Goal: Transaction & Acquisition: Obtain resource

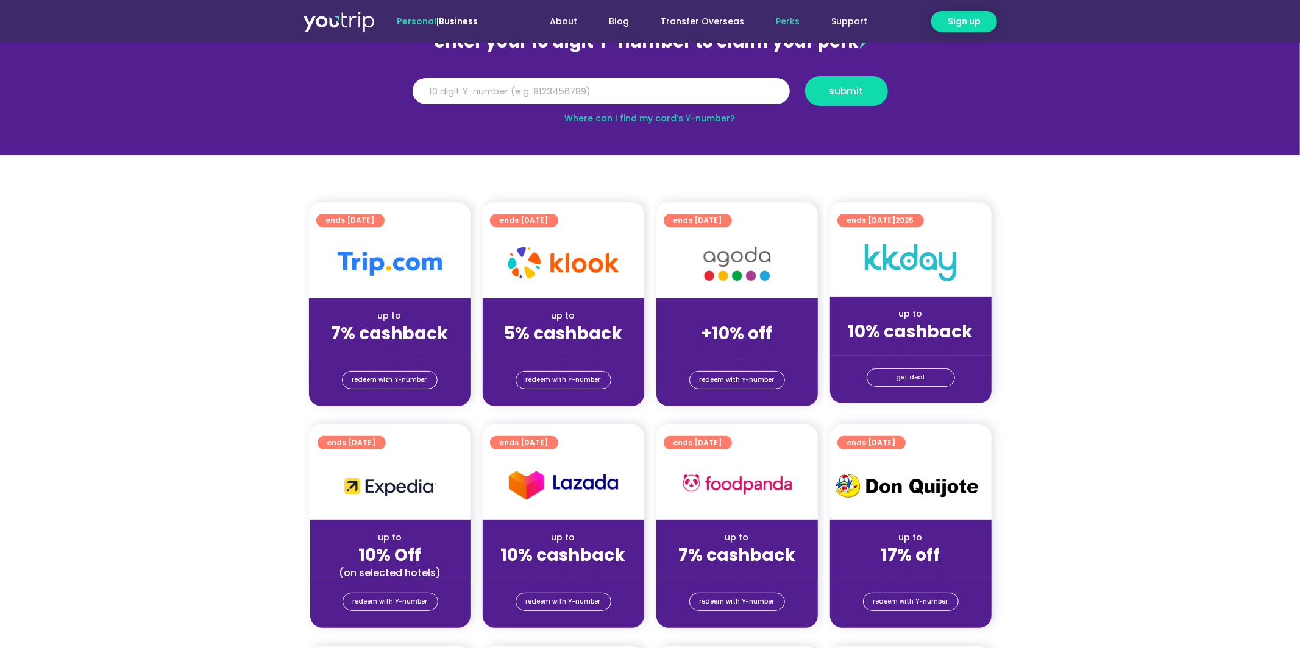
scroll to position [105, 0]
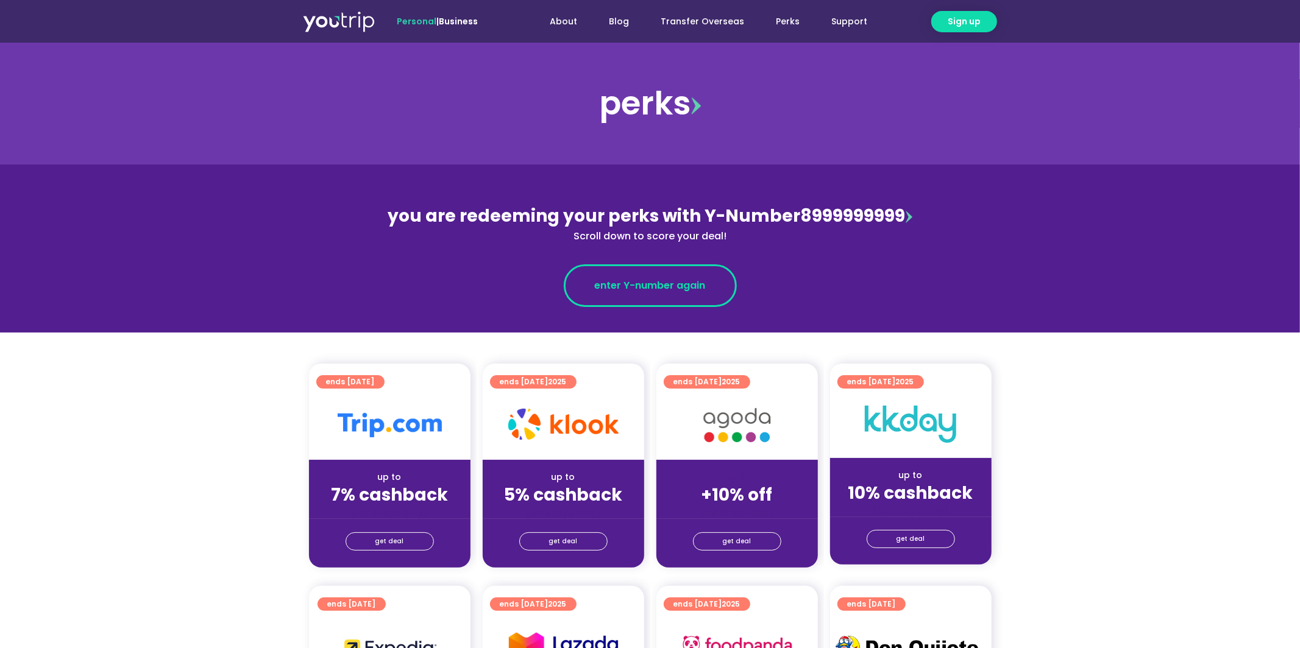
click at [644, 279] on span "enter Y-number again" at bounding box center [650, 286] width 111 height 15
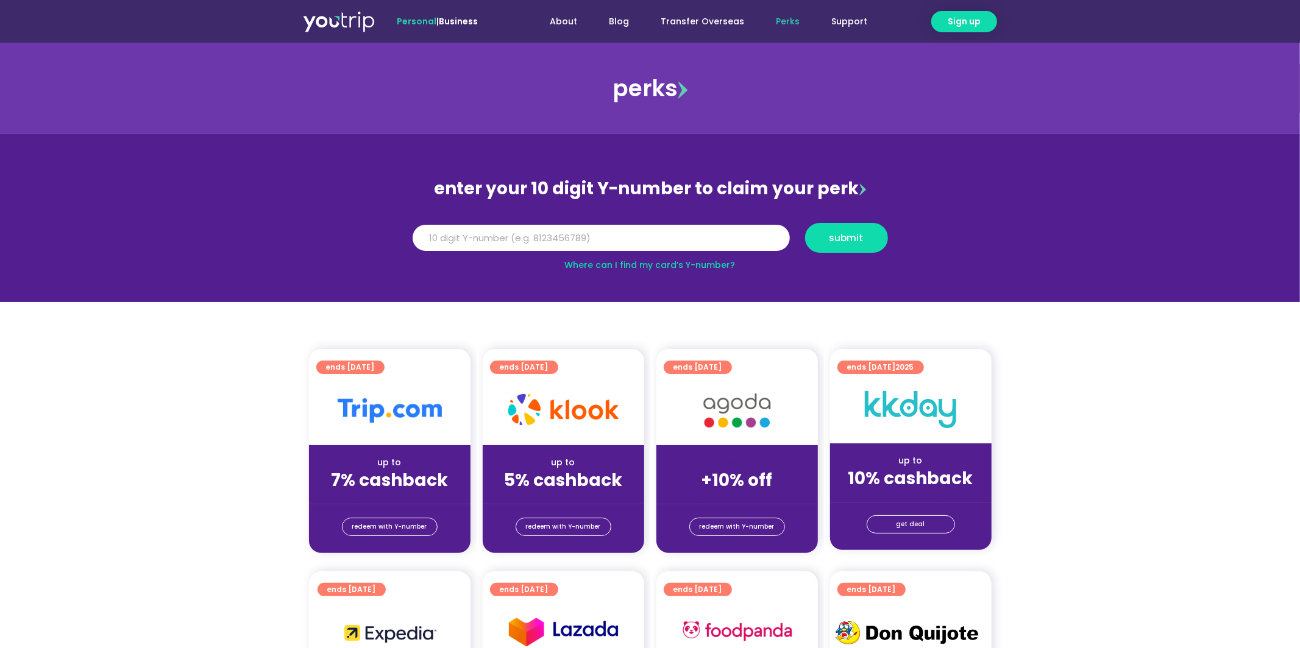
click at [786, 16] on link "Perks" at bounding box center [788, 21] width 55 height 23
click at [925, 529] on link "get deal" at bounding box center [911, 525] width 88 height 18
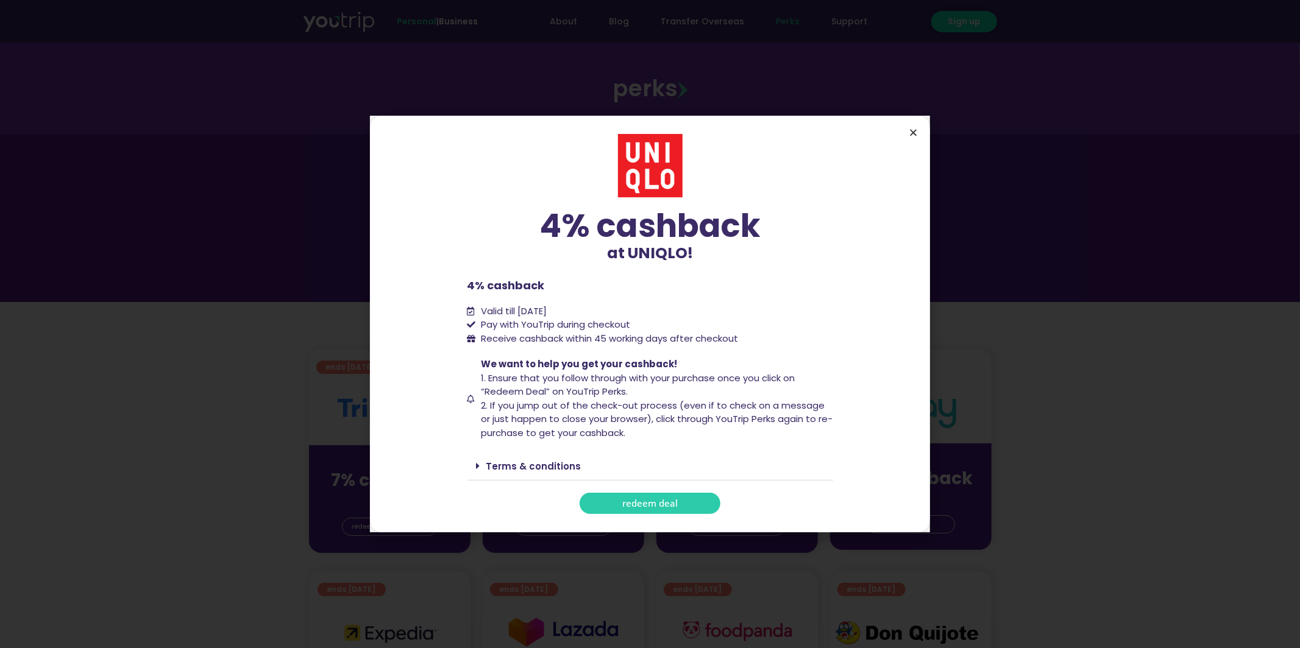
click at [915, 131] on icon "Close" at bounding box center [913, 132] width 9 height 9
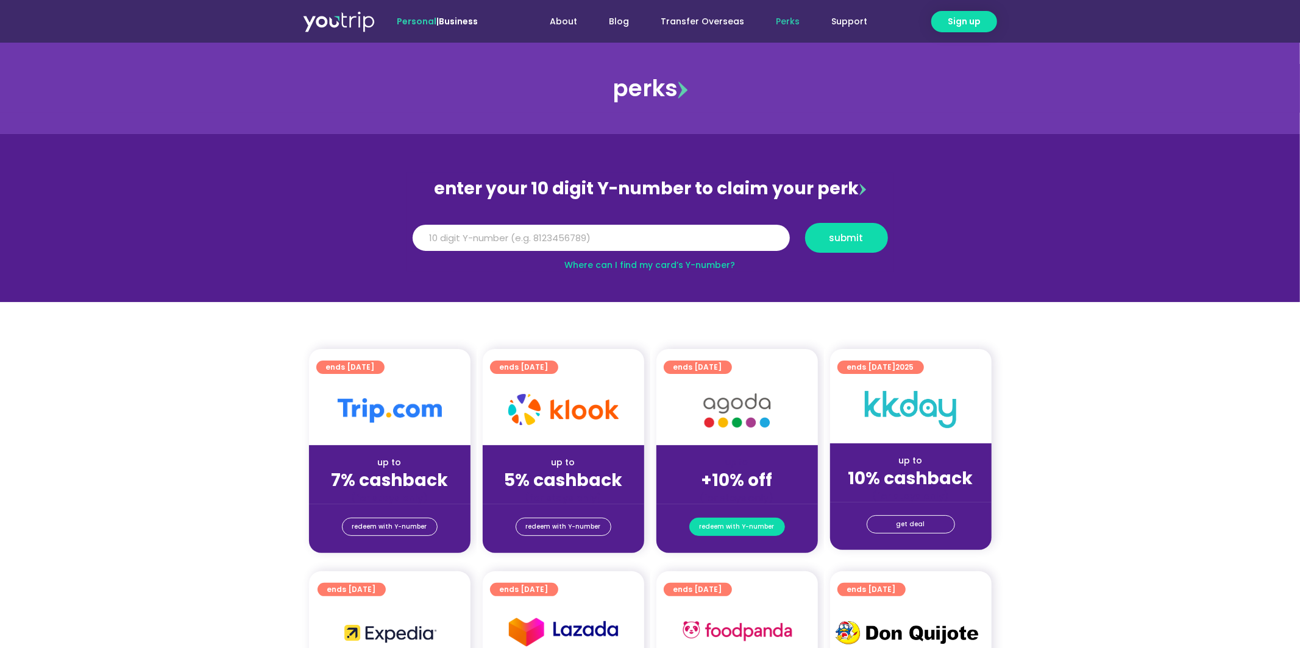
click at [730, 526] on span "redeem with Y-number" at bounding box center [737, 527] width 75 height 17
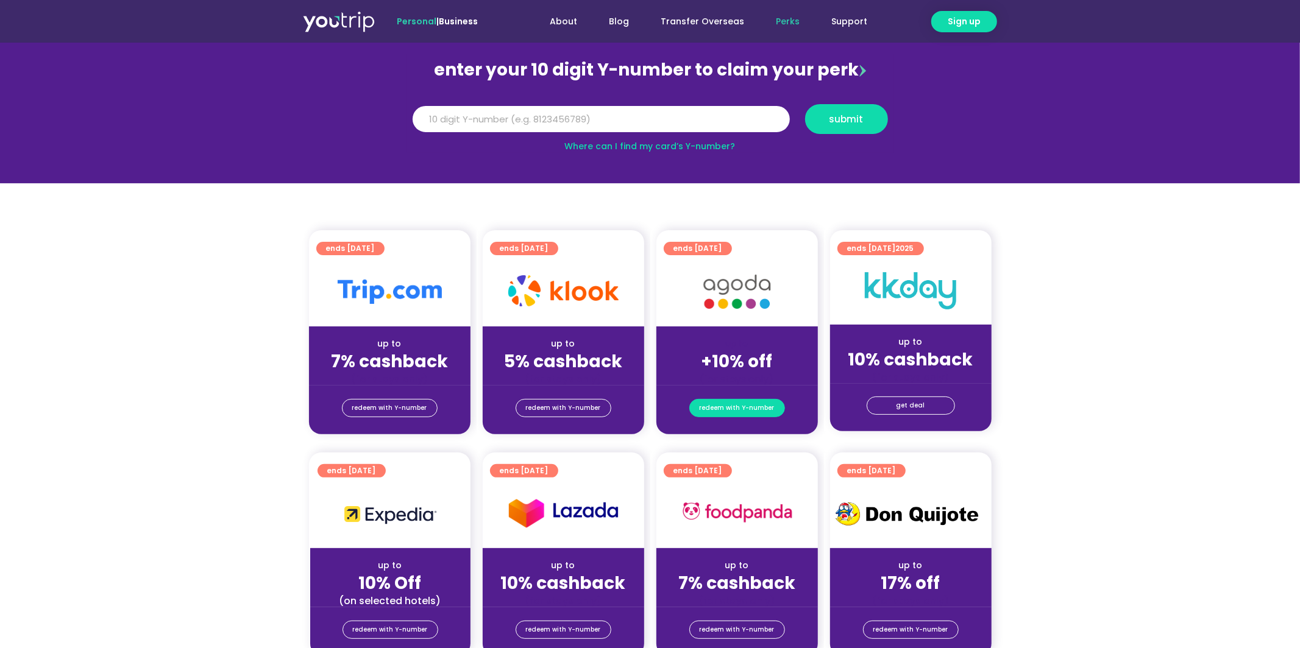
scroll to position [134, 0]
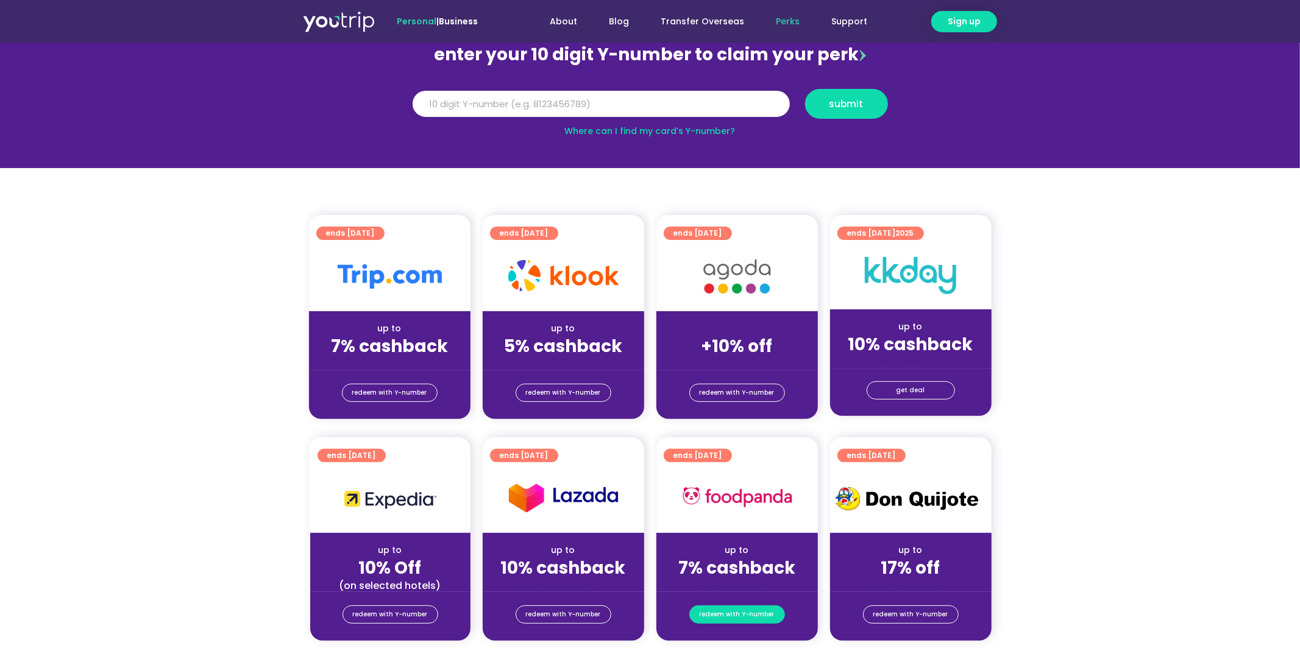
click at [751, 611] on span "redeem with Y-number" at bounding box center [737, 614] width 75 height 17
click at [782, 21] on link "Perks" at bounding box center [788, 21] width 55 height 23
